Goal: Information Seeking & Learning: Learn about a topic

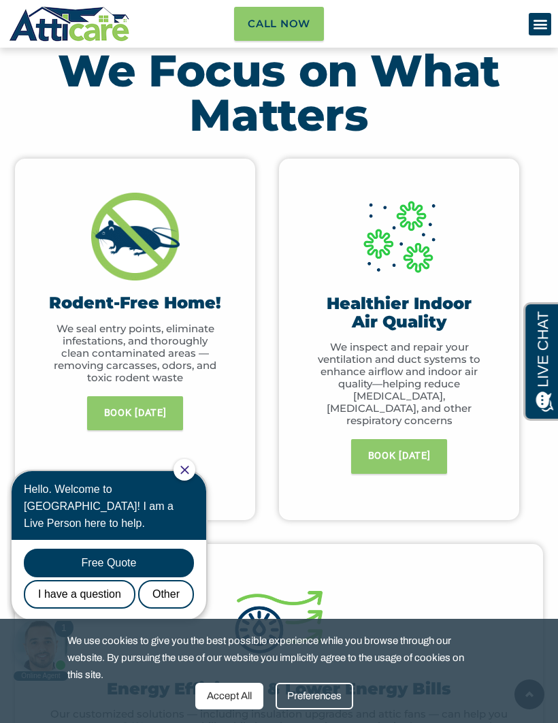
scroll to position [601, 0]
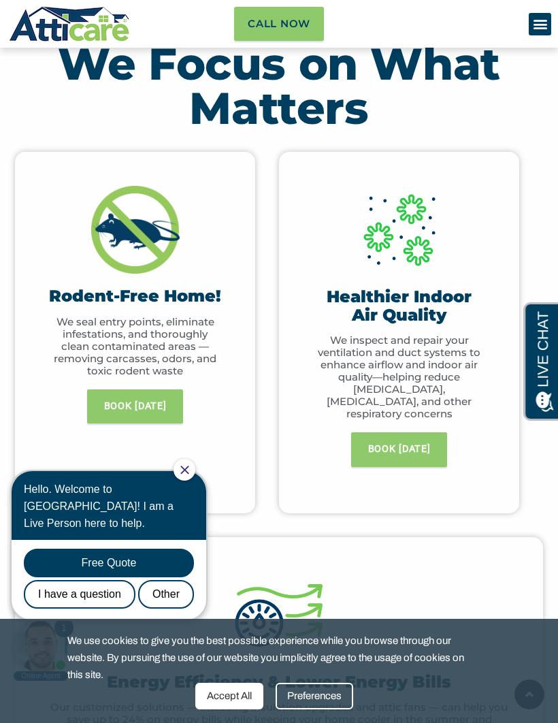
click at [194, 481] on div "Hello. Welcome to Atticare! I am a Live Person here to help." at bounding box center [109, 506] width 170 height 51
click at [189, 473] on icon "Close Chat" at bounding box center [184, 470] width 9 height 9
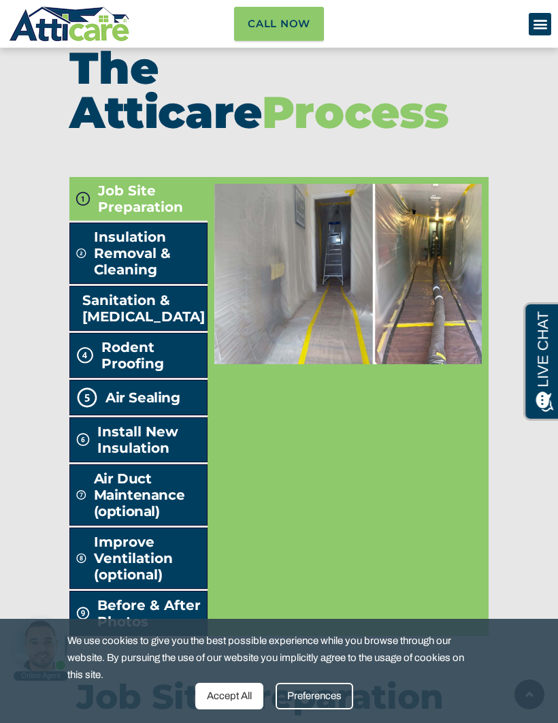
scroll to position [2874, 0]
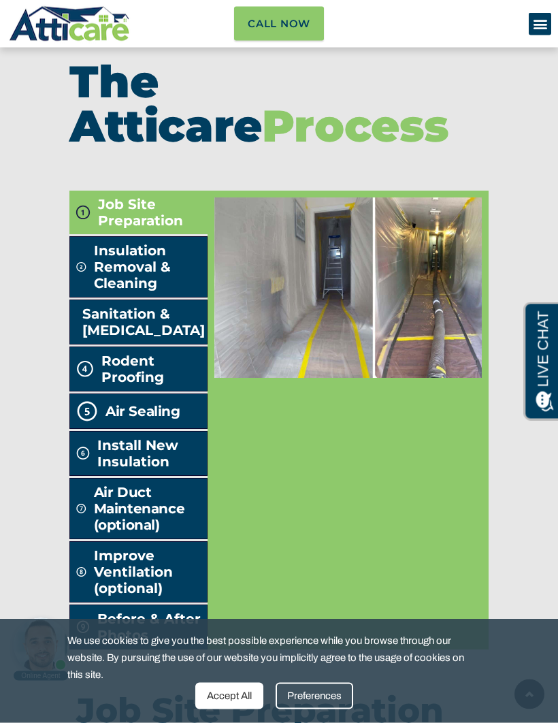
click at [146, 417] on h2 "Air Sealing" at bounding box center [143, 412] width 75 height 16
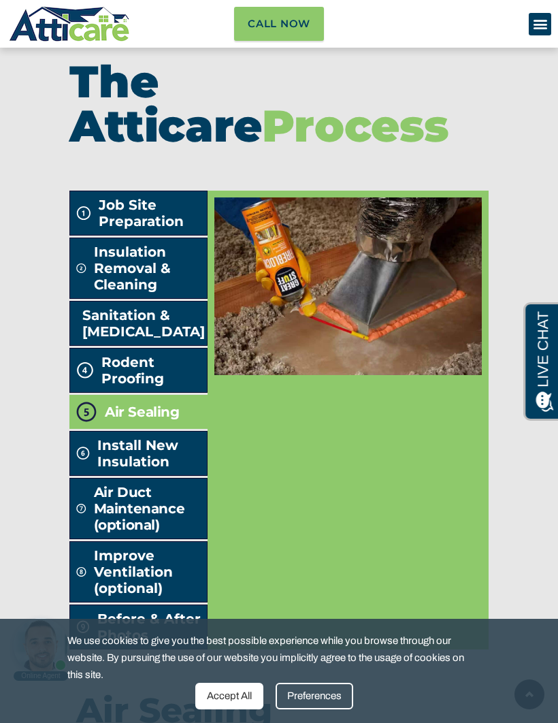
click at [144, 387] on span "Rodent Proofing" at bounding box center [151, 370] width 100 height 33
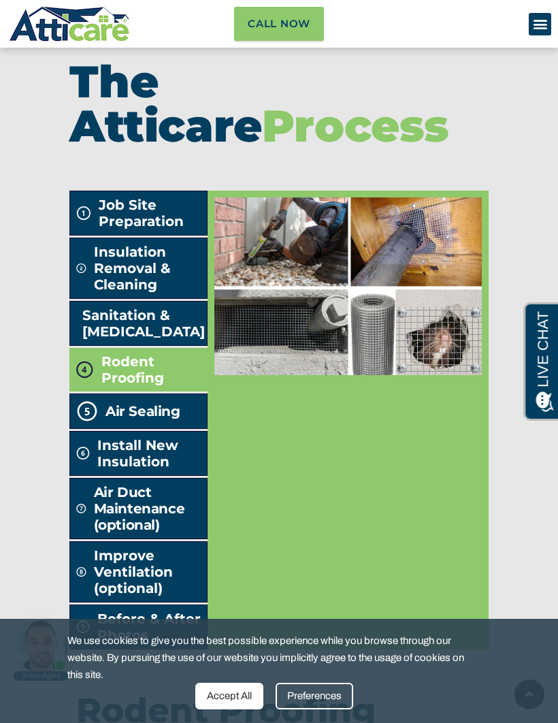
click at [142, 280] on span "Insulation Removal & Cleaning" at bounding box center [148, 268] width 108 height 49
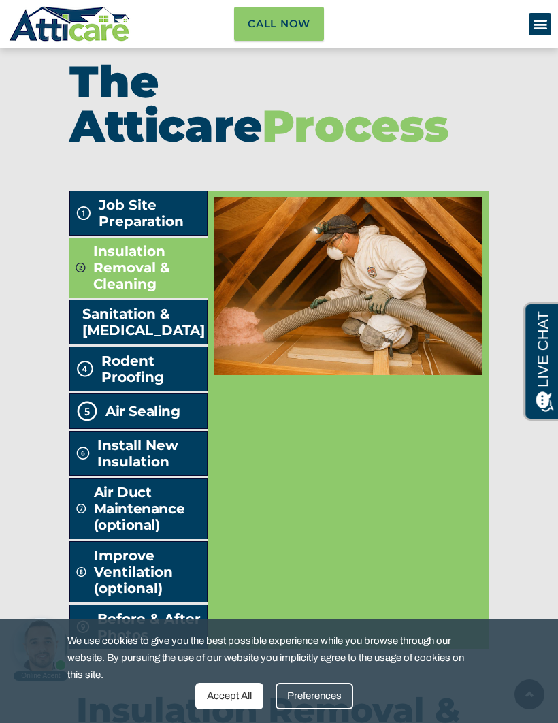
click at [172, 224] on span "Job Site Preparation" at bounding box center [150, 213] width 103 height 33
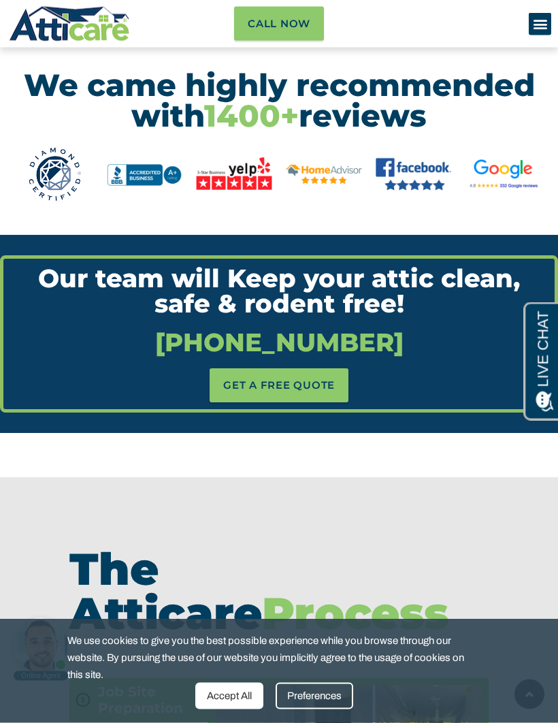
scroll to position [2385, 0]
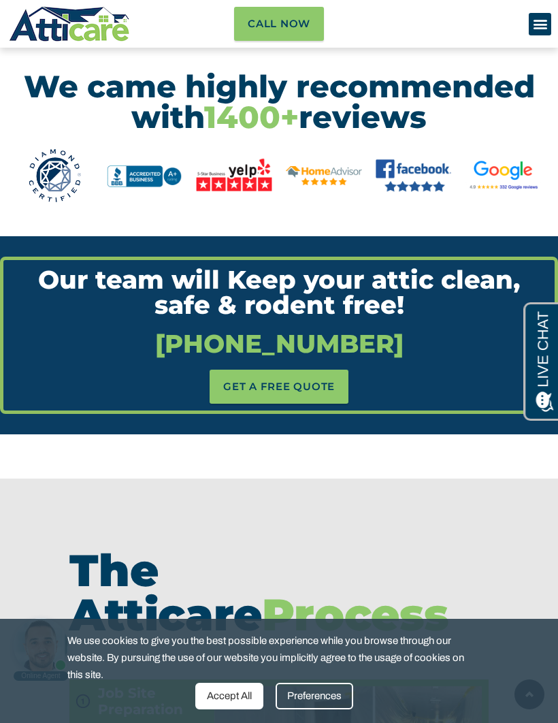
click at [538, 33] on div "Menu Toggle" at bounding box center [540, 24] width 22 height 22
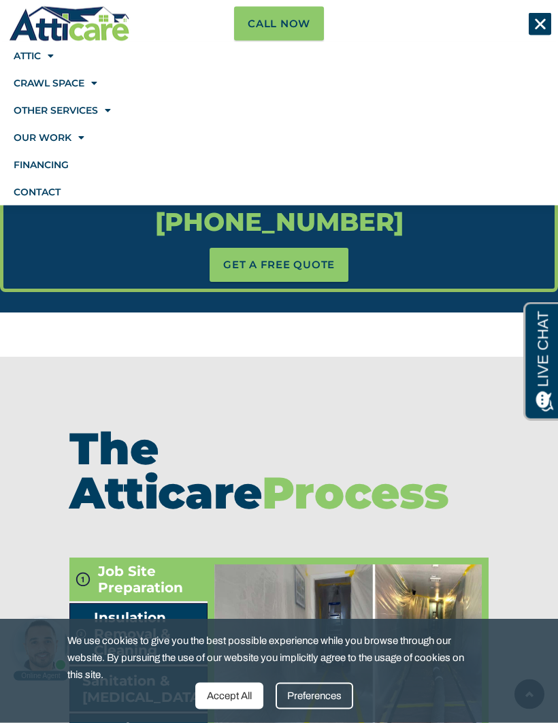
scroll to position [2508, 0]
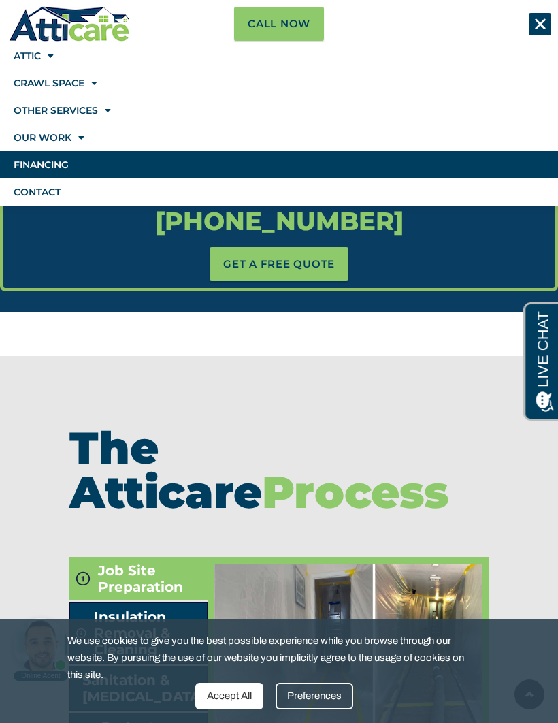
click at [61, 165] on link "Financing" at bounding box center [279, 164] width 558 height 27
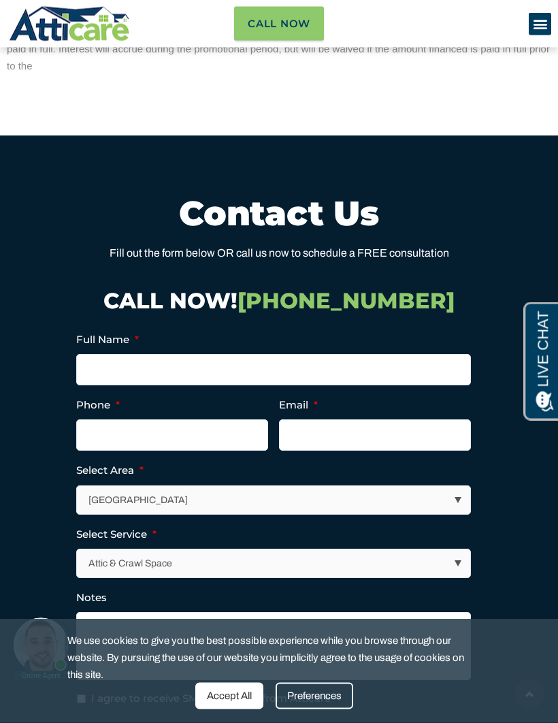
scroll to position [2529, 0]
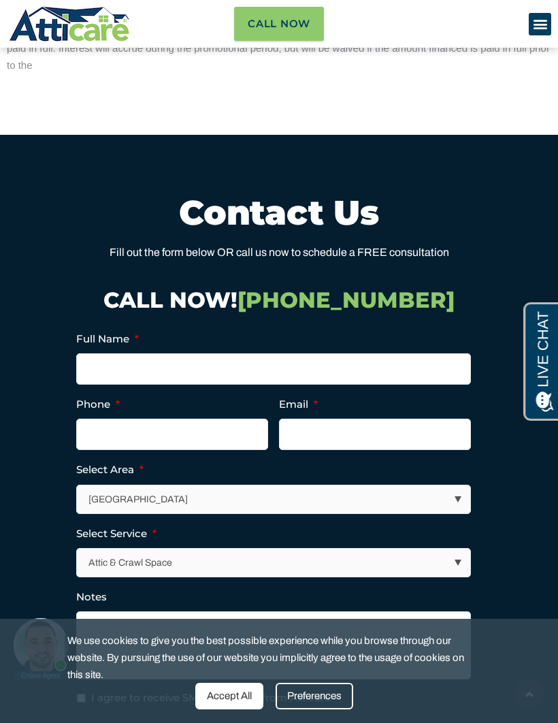
click at [449, 488] on select "Los Angeles Area San Francisco Bay Area New Jersey / New York Area Other Areas" at bounding box center [274, 499] width 393 height 28
select select "[US_STATE] / [US_STATE][GEOGRAPHIC_DATA]"
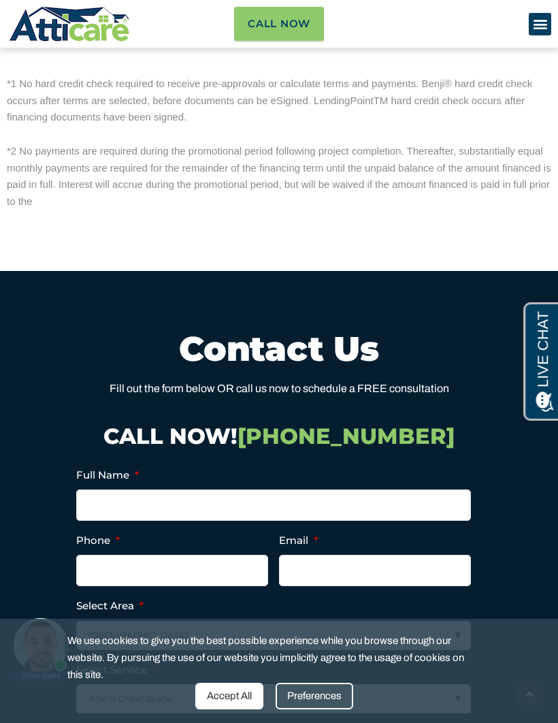
scroll to position [2392, 0]
